Goal: Find specific page/section: Find specific page/section

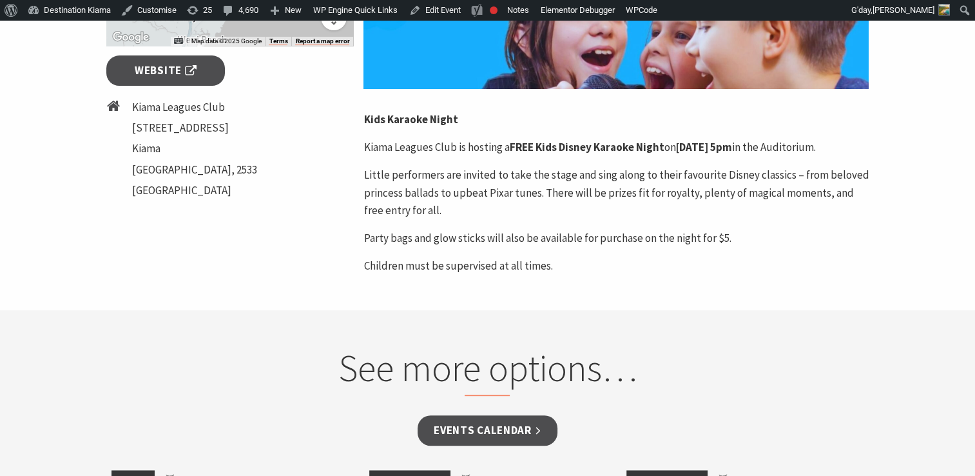
scroll to position [560, 0]
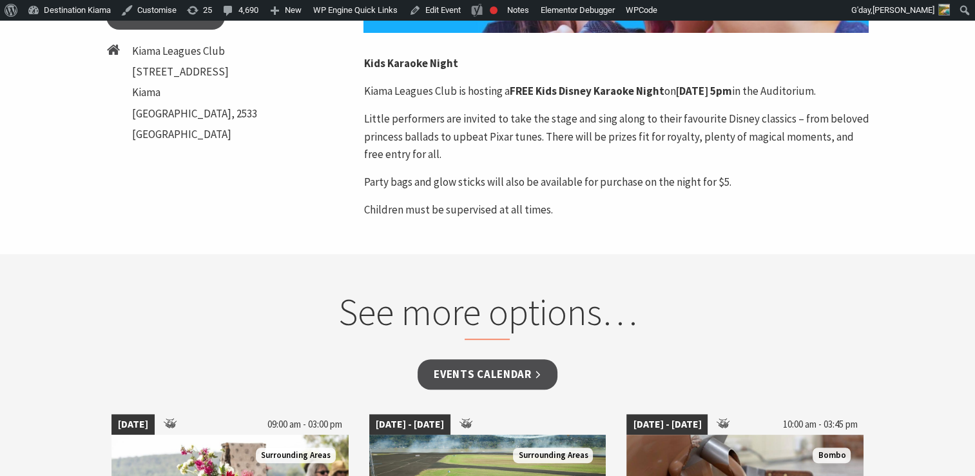
click at [974, 271] on section "See more options… Events Calendar 04 Oct 25 09:00 am - 03:00 pm Surrounding Are…" at bounding box center [487, 476] width 975 height 445
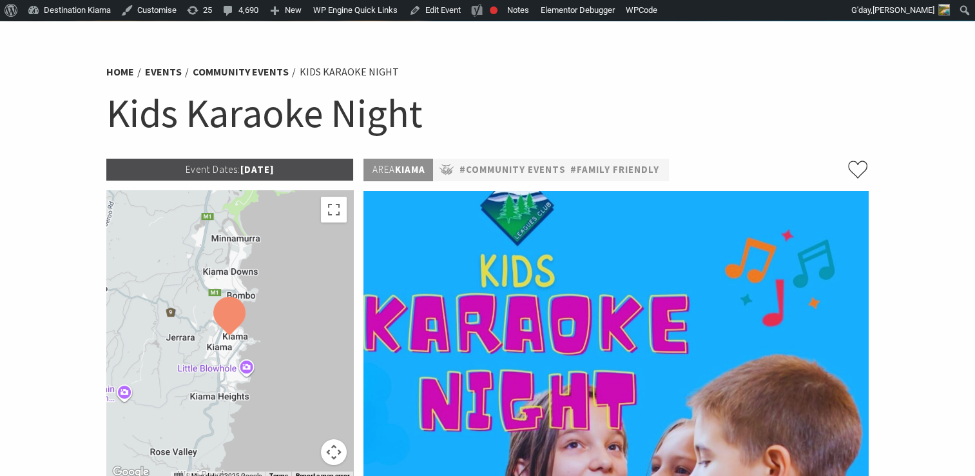
scroll to position [63, 0]
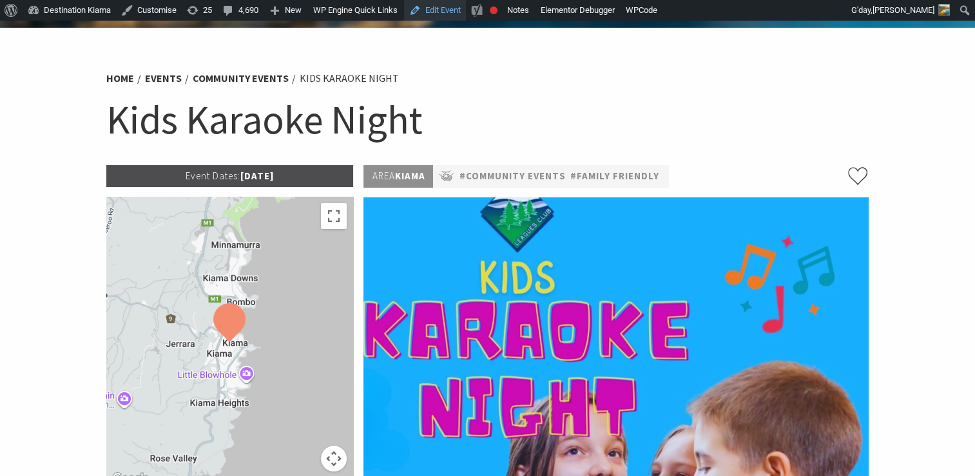
click at [438, 10] on link "Edit Event" at bounding box center [435, 10] width 62 height 21
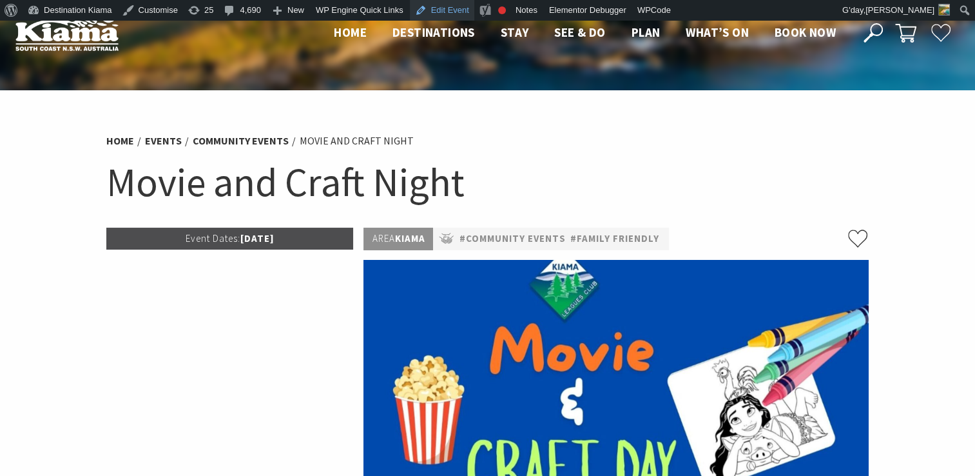
click at [442, 8] on link "Edit Event" at bounding box center [442, 10] width 64 height 21
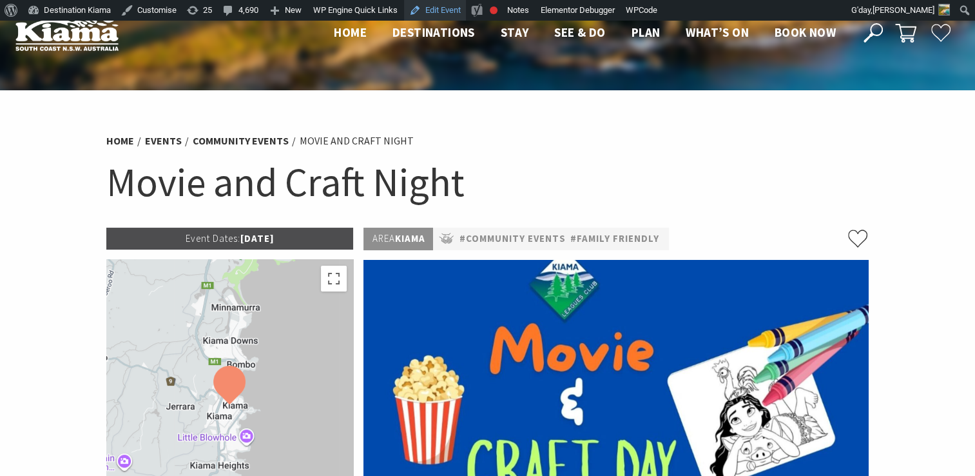
click at [445, 10] on link "Edit Event" at bounding box center [435, 10] width 62 height 21
click at [446, 6] on link "Edit Event" at bounding box center [435, 10] width 62 height 21
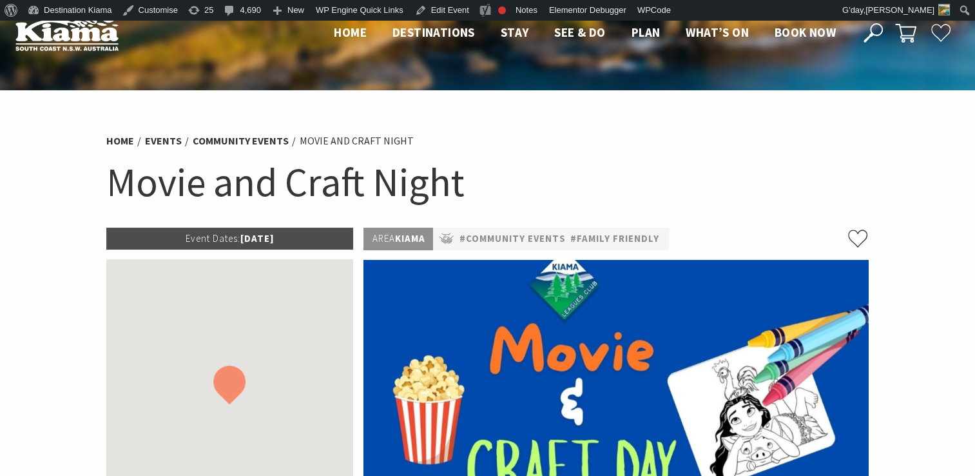
click at [890, 112] on section "Home Events Community Events Movie and Craft Night Movie and Craft Night Event …" at bounding box center [487, 438] width 975 height 696
